Goal: Task Accomplishment & Management: Use online tool/utility

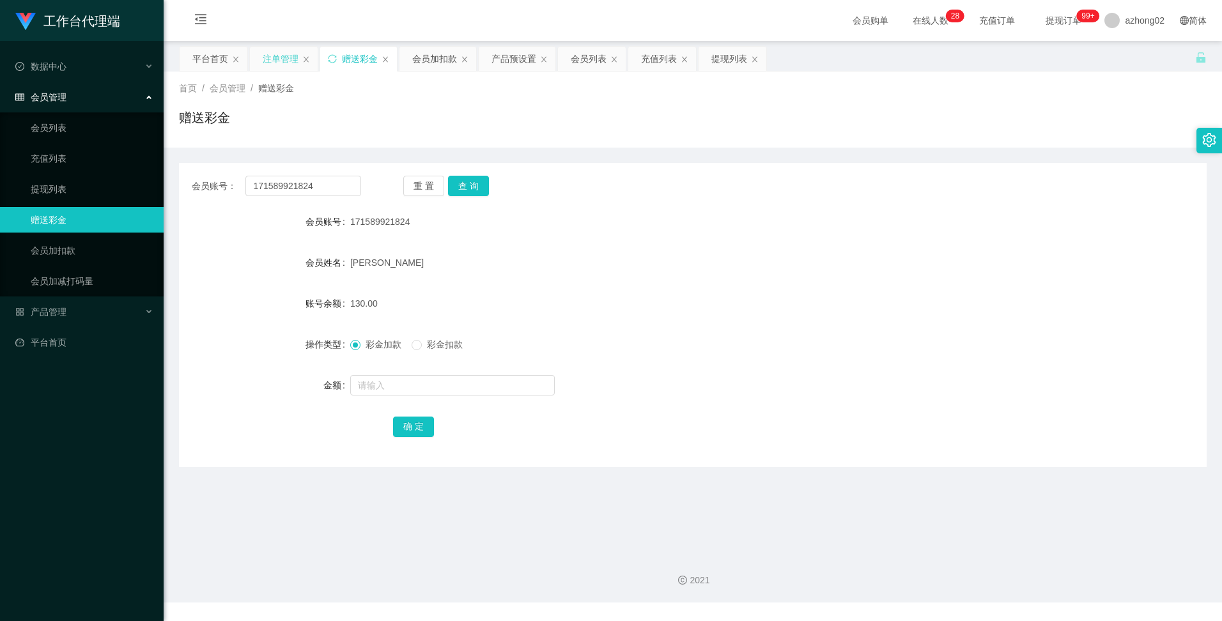
click at [296, 57] on div "注单管理" at bounding box center [281, 59] width 36 height 24
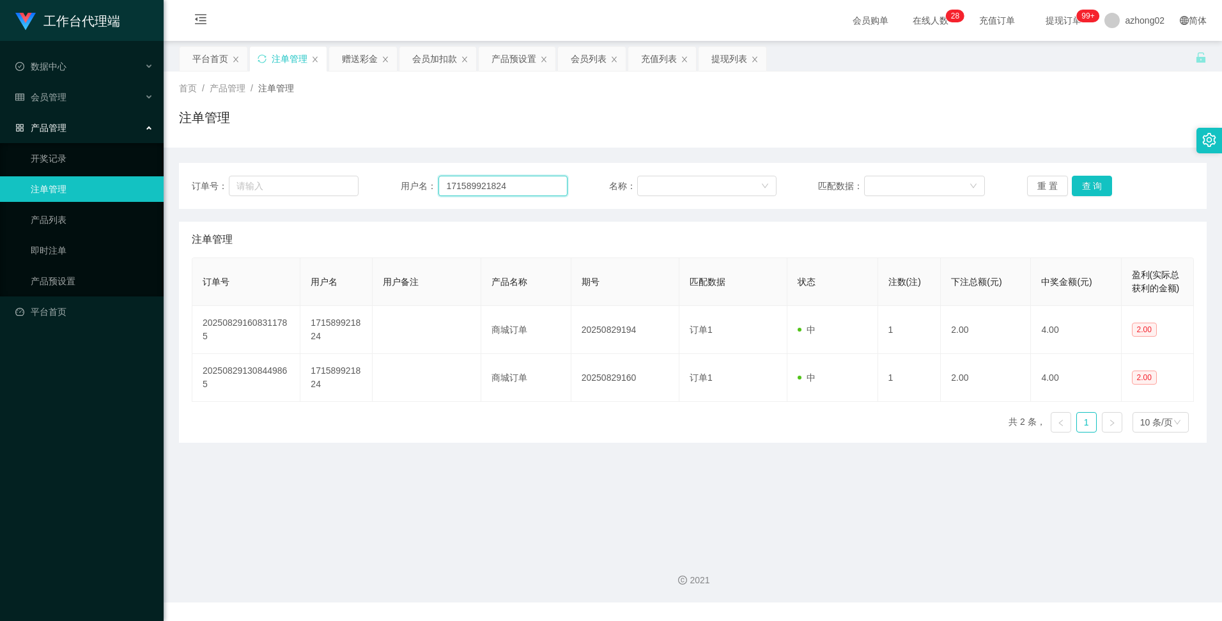
drag, startPoint x: 511, startPoint y: 189, endPoint x: 437, endPoint y: 187, distance: 74.8
click at [439, 185] on input "171589921824" at bounding box center [503, 186] width 129 height 20
paste input "Samli"
type input "Samli"
click at [1076, 187] on button "查 询" at bounding box center [1092, 186] width 41 height 20
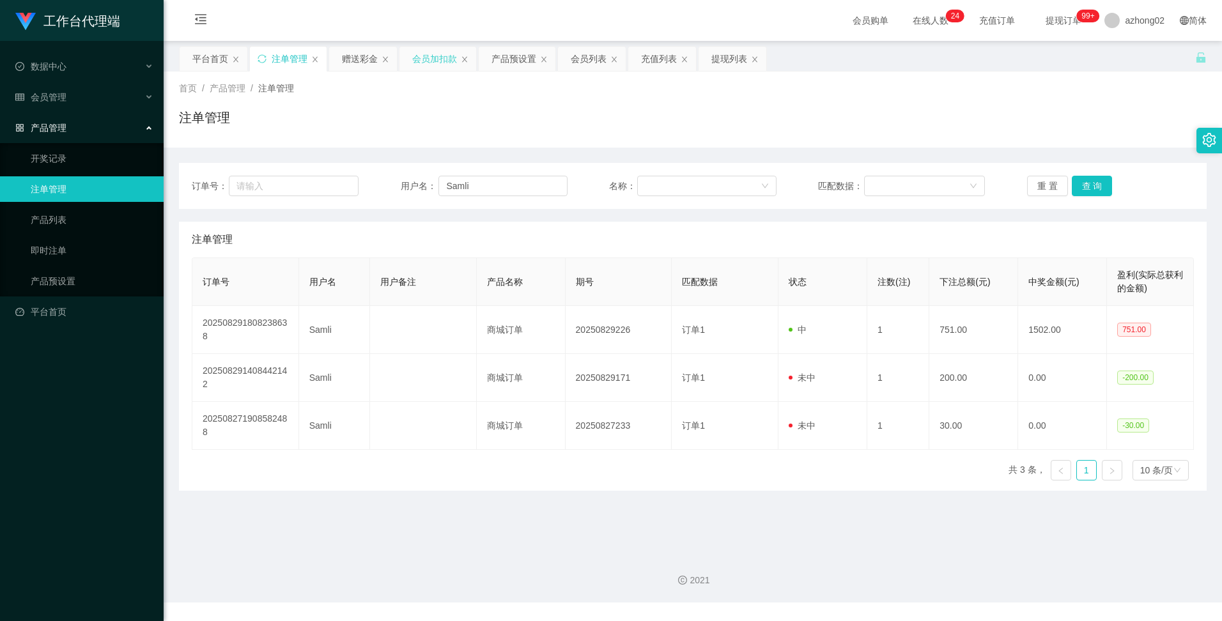
click at [442, 61] on div "会员加扣款" at bounding box center [434, 59] width 45 height 24
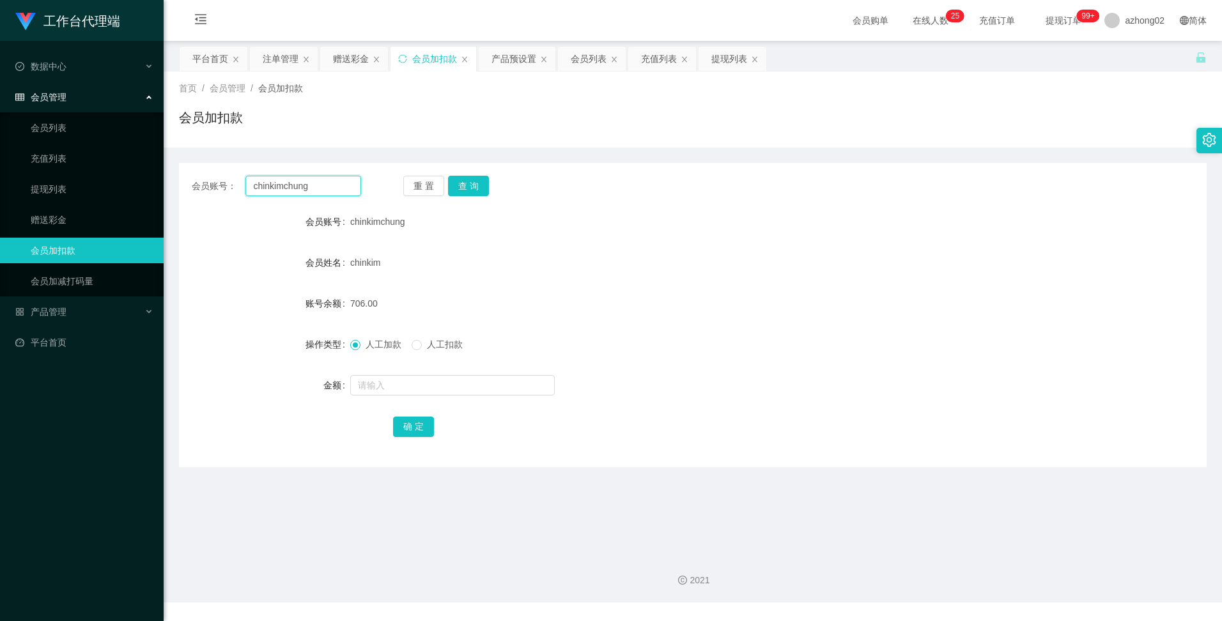
drag, startPoint x: 309, startPoint y: 187, endPoint x: 205, endPoint y: 173, distance: 105.2
click at [205, 173] on div "会员账号： chinkimchung 重 置 查 询 会员账号 chinkimchung 会员姓名 chinkim 账号余额 706.00 操作类型 人工加款…" at bounding box center [693, 315] width 1028 height 304
type input "Kent"
click at [464, 186] on button "查 询" at bounding box center [468, 186] width 41 height 20
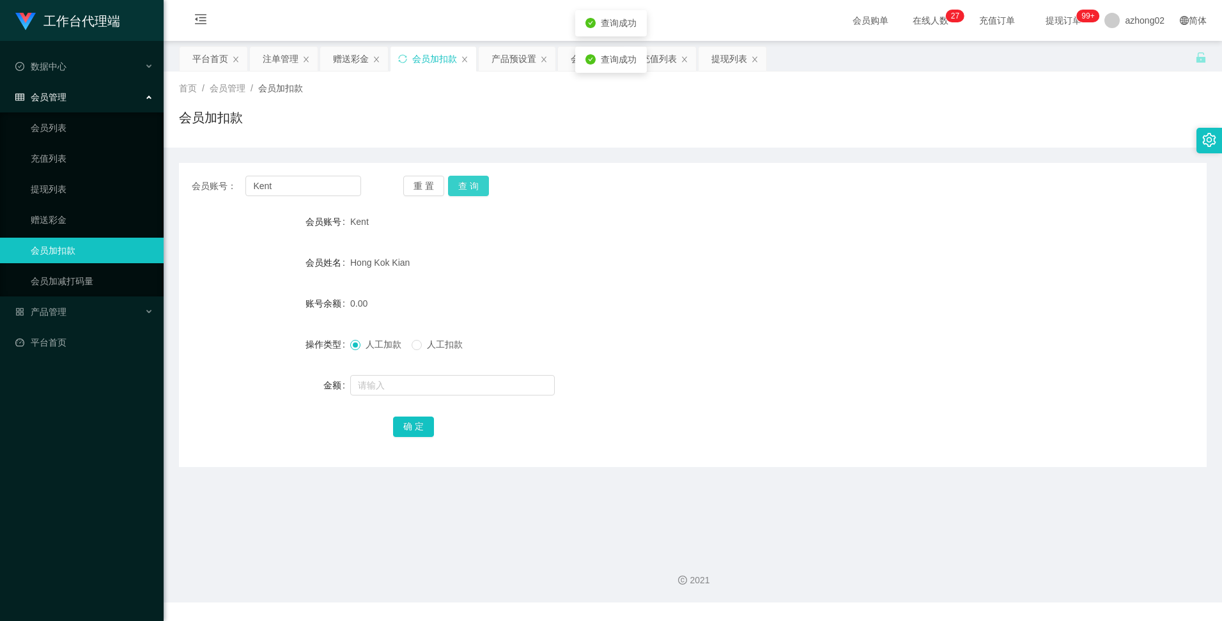
click at [464, 186] on button "查 询" at bounding box center [468, 186] width 41 height 20
click at [464, 186] on div "重 置 查 询" at bounding box center [487, 186] width 169 height 20
click at [464, 186] on button "查 询" at bounding box center [468, 186] width 41 height 20
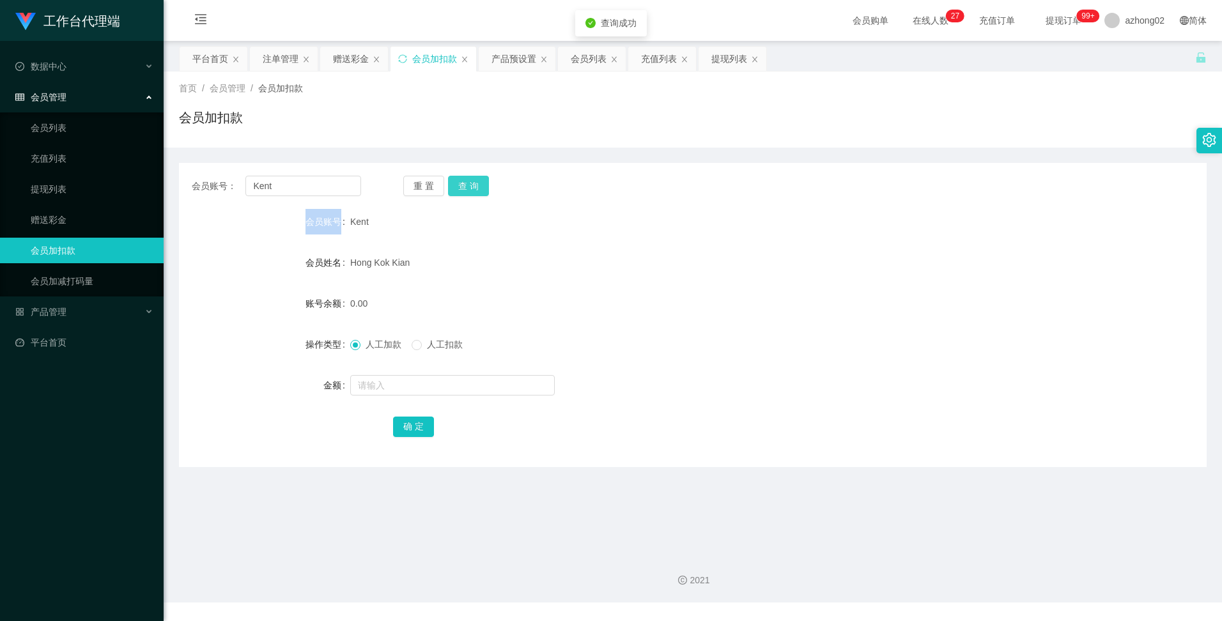
click at [464, 186] on button "查 询" at bounding box center [468, 186] width 41 height 20
click at [464, 186] on div "重 置 查 询" at bounding box center [487, 186] width 169 height 20
click at [464, 186] on button "查 询" at bounding box center [468, 186] width 41 height 20
click at [464, 186] on div "重 置 查 询" at bounding box center [487, 186] width 169 height 20
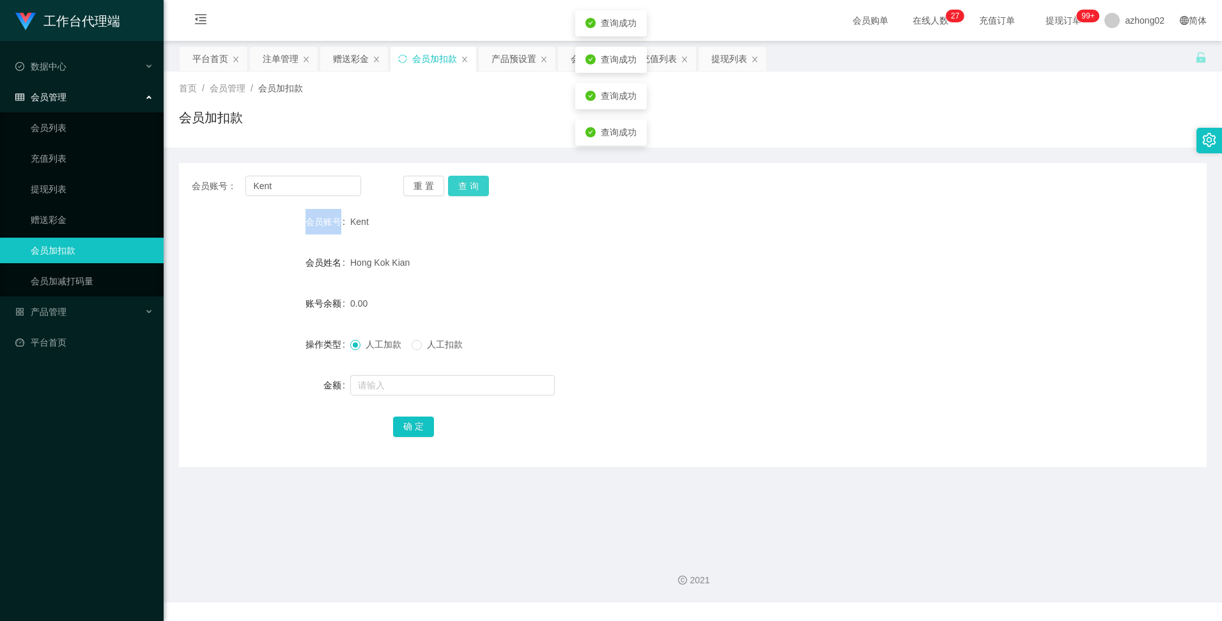
click at [464, 186] on button "查 询" at bounding box center [468, 186] width 41 height 20
